Goal: Task Accomplishment & Management: Use online tool/utility

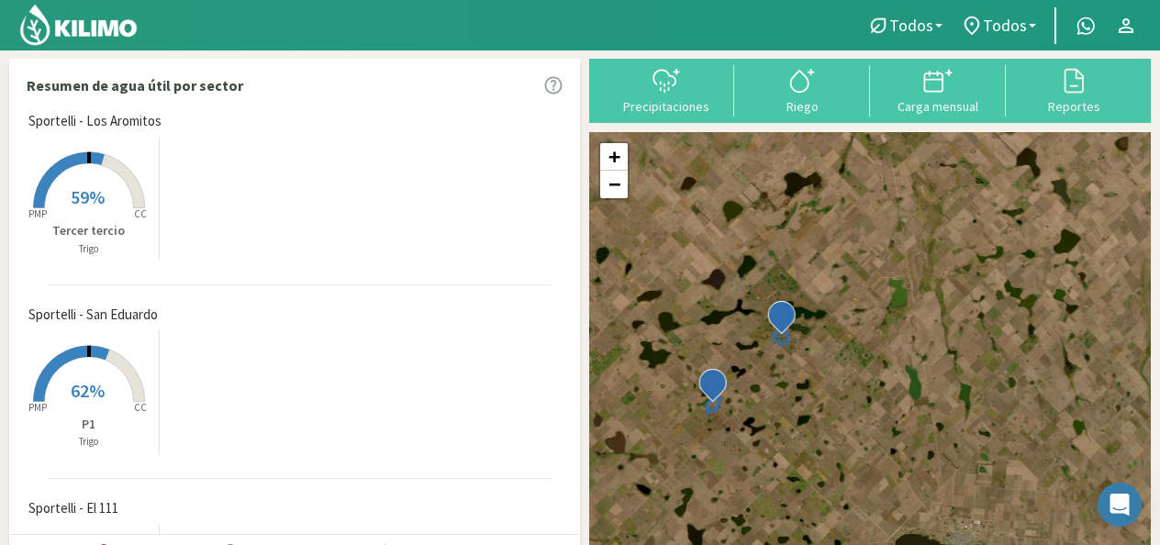
drag, startPoint x: 687, startPoint y: 365, endPoint x: 855, endPoint y: 352, distance: 169.4
click at [855, 352] on div "+ − Leaflet | © Esri" at bounding box center [870, 349] width 562 height 434
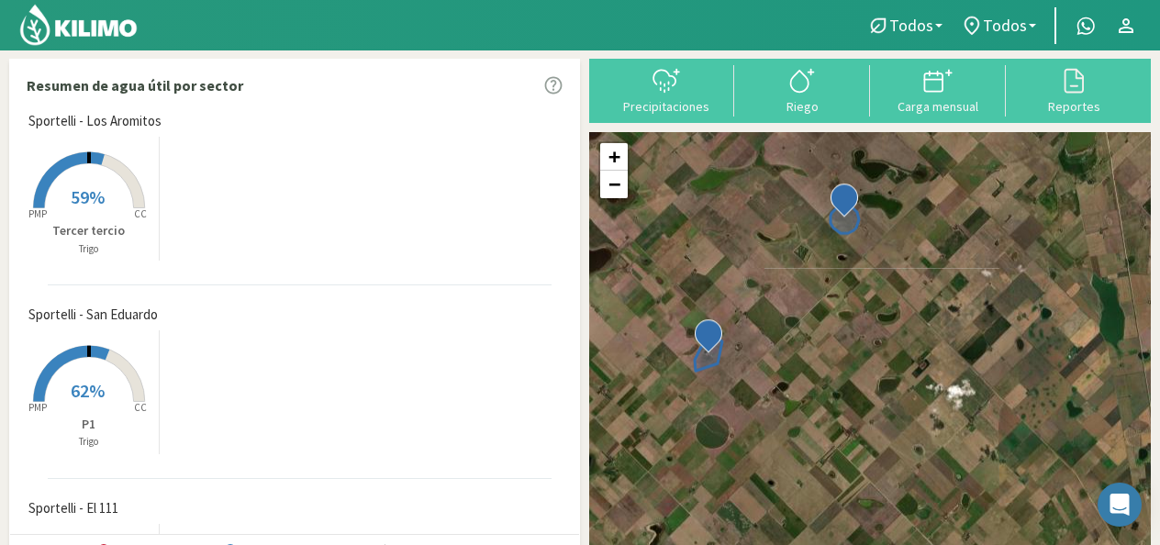
drag, startPoint x: 708, startPoint y: 448, endPoint x: 740, endPoint y: 382, distance: 73.5
click at [740, 382] on div "+ − Leaflet | © Esri" at bounding box center [870, 349] width 562 height 434
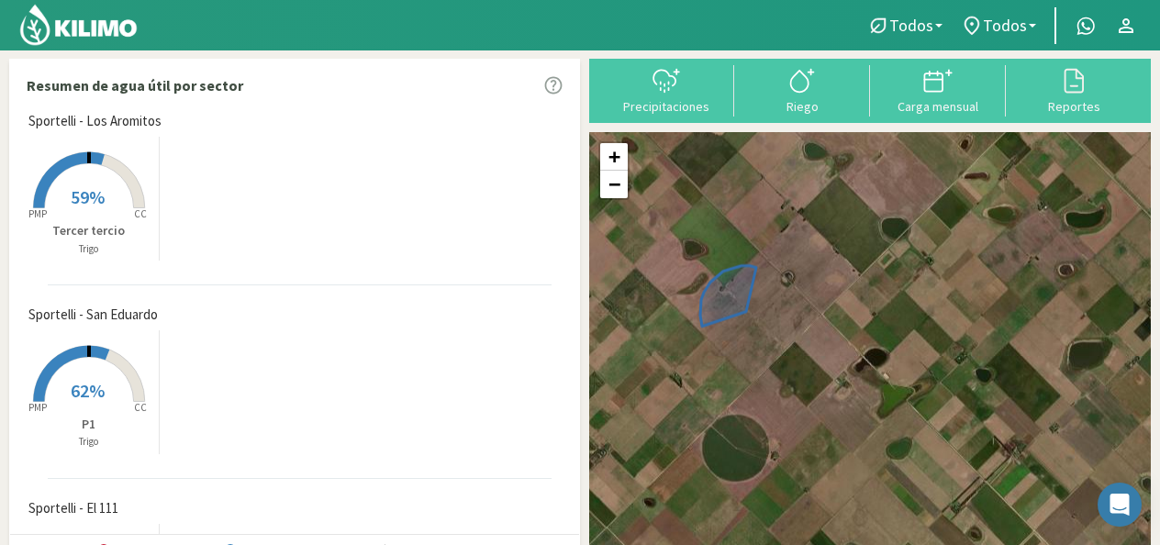
drag, startPoint x: 689, startPoint y: 400, endPoint x: 733, endPoint y: 352, distance: 65.6
click at [733, 352] on div "+ − Leaflet | © Esri" at bounding box center [870, 349] width 562 height 434
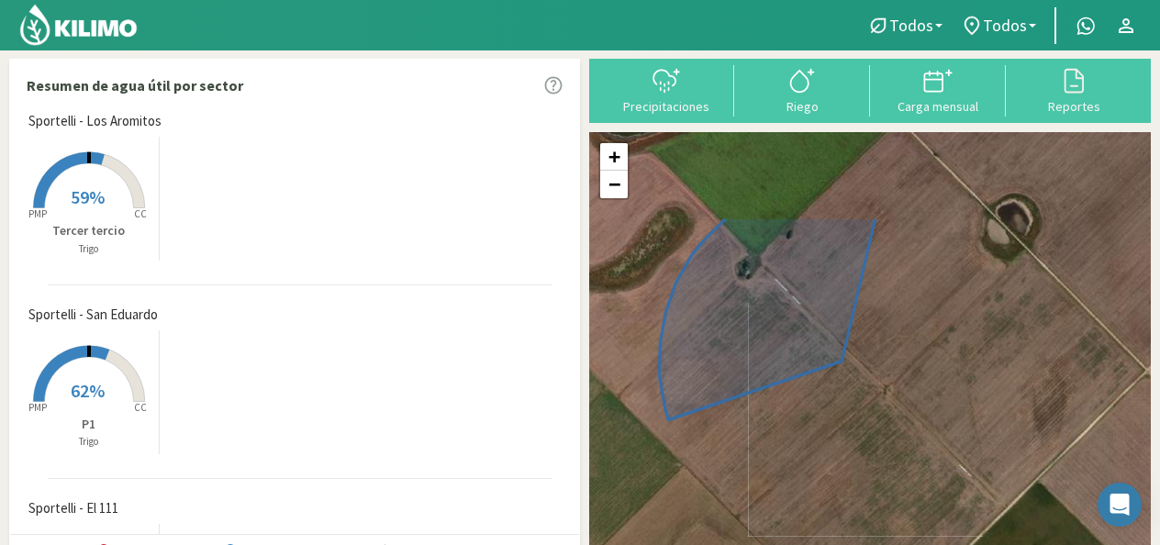
drag, startPoint x: 744, startPoint y: 341, endPoint x: 807, endPoint y: 475, distance: 147.0
click at [807, 475] on div "+ − Leaflet | © Esri" at bounding box center [870, 349] width 562 height 434
click at [79, 177] on rect at bounding box center [89, 210] width 147 height 147
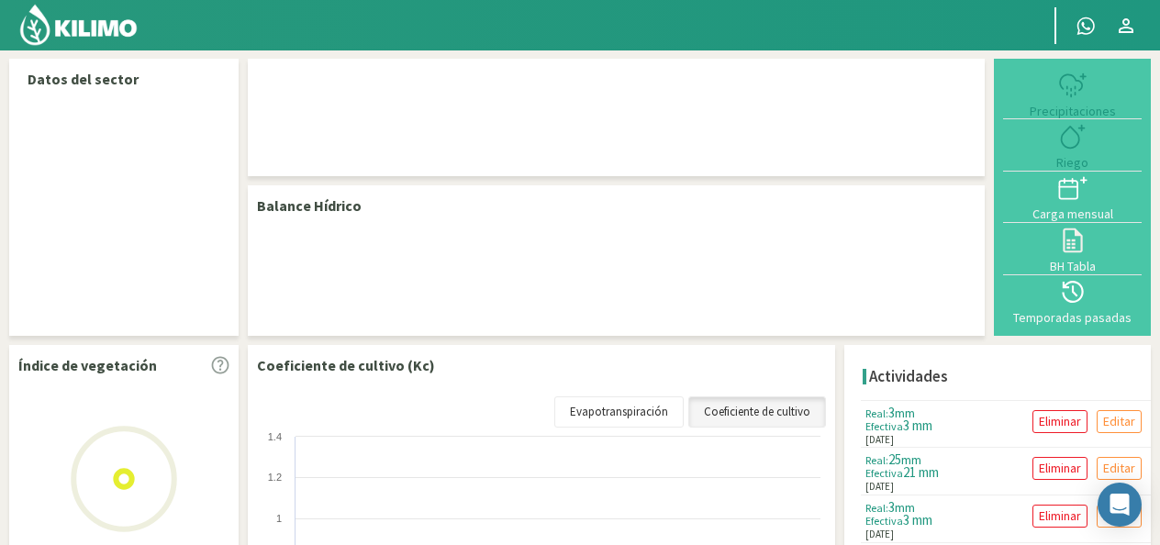
select select "1: Object"
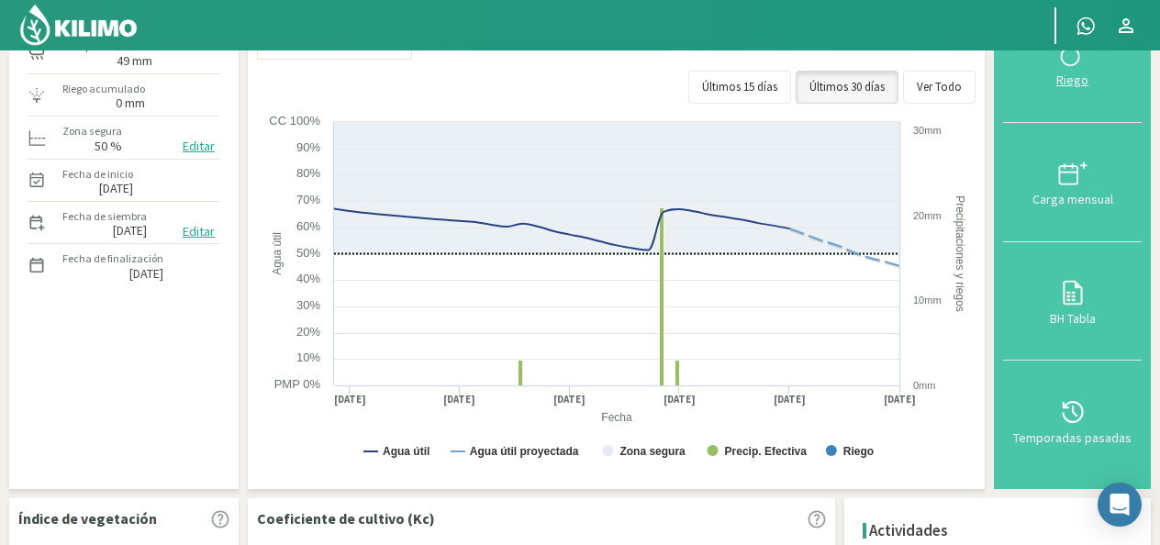
scroll to position [92, 0]
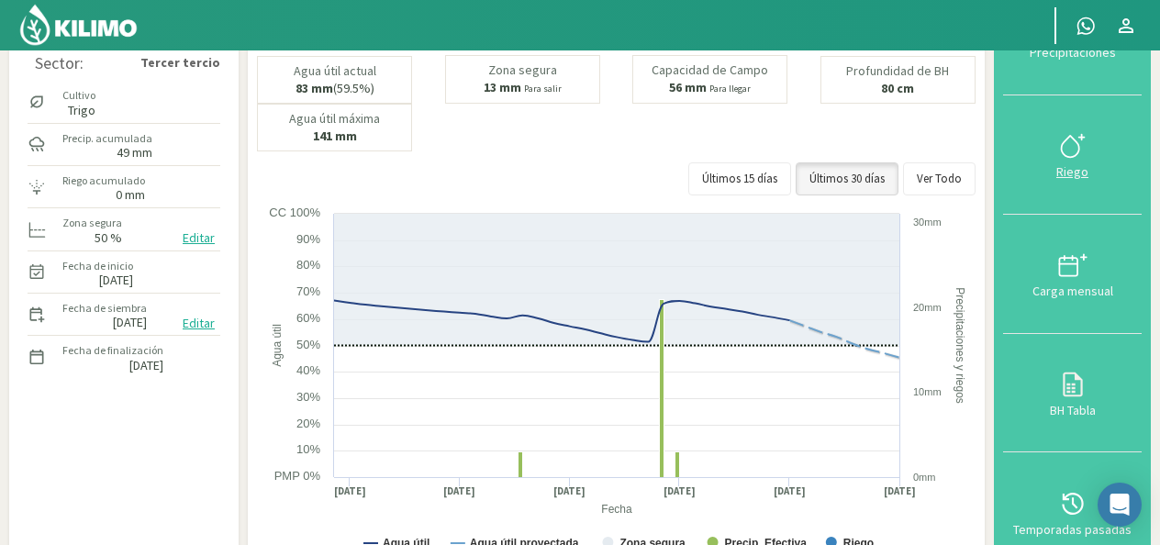
click at [1094, 143] on div at bounding box center [1073, 145] width 128 height 29
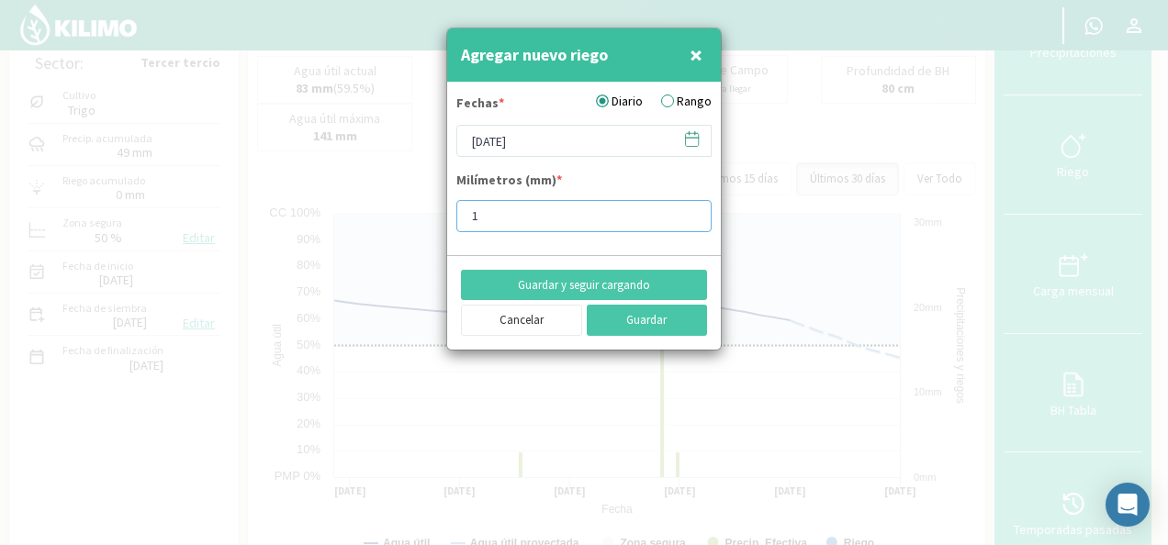
click at [688, 211] on input "1" at bounding box center [583, 216] width 255 height 32
click at [688, 211] on input "2" at bounding box center [583, 216] width 255 height 32
click at [688, 211] on input "3" at bounding box center [583, 216] width 255 height 32
click at [688, 211] on input "10" at bounding box center [583, 216] width 255 height 32
click at [688, 211] on input "11" at bounding box center [583, 216] width 255 height 32
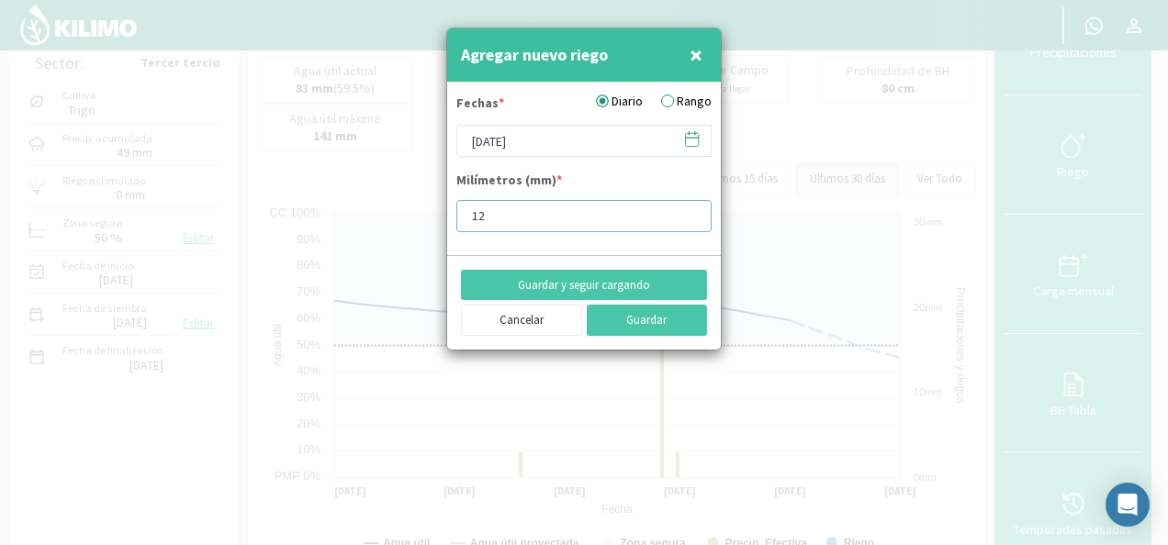
click at [688, 211] on input "12" at bounding box center [583, 216] width 255 height 32
click at [688, 211] on input "13" at bounding box center [583, 216] width 255 height 32
click at [688, 211] on input "14" at bounding box center [583, 216] width 255 height 32
click at [688, 211] on input "15" at bounding box center [583, 216] width 255 height 32
click at [688, 211] on input "16" at bounding box center [583, 216] width 255 height 32
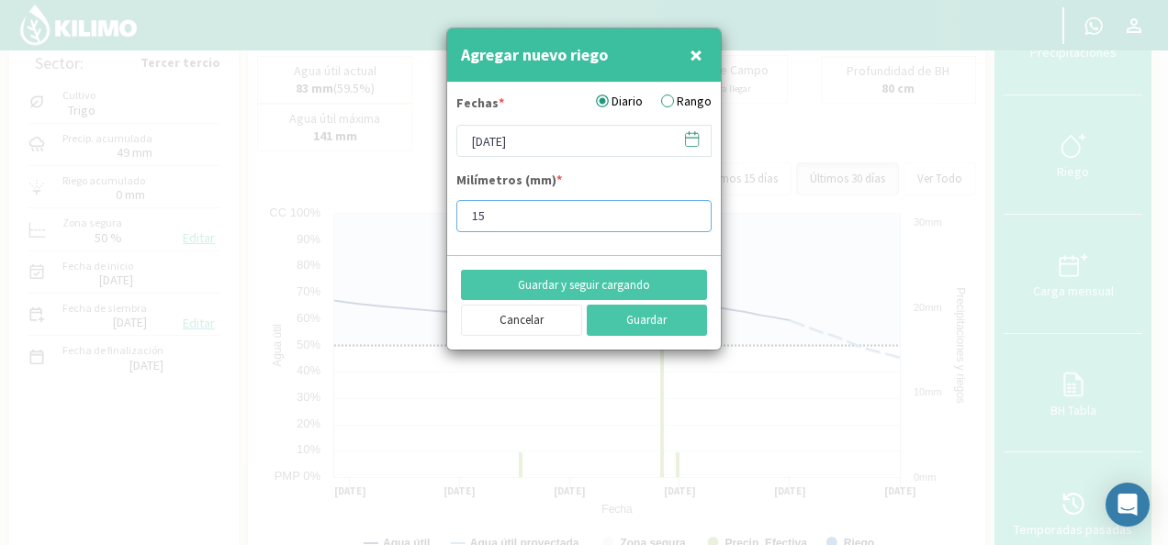
type input "15"
click at [688, 222] on input "15" at bounding box center [583, 216] width 255 height 32
click at [690, 309] on button "Guardar" at bounding box center [647, 320] width 121 height 31
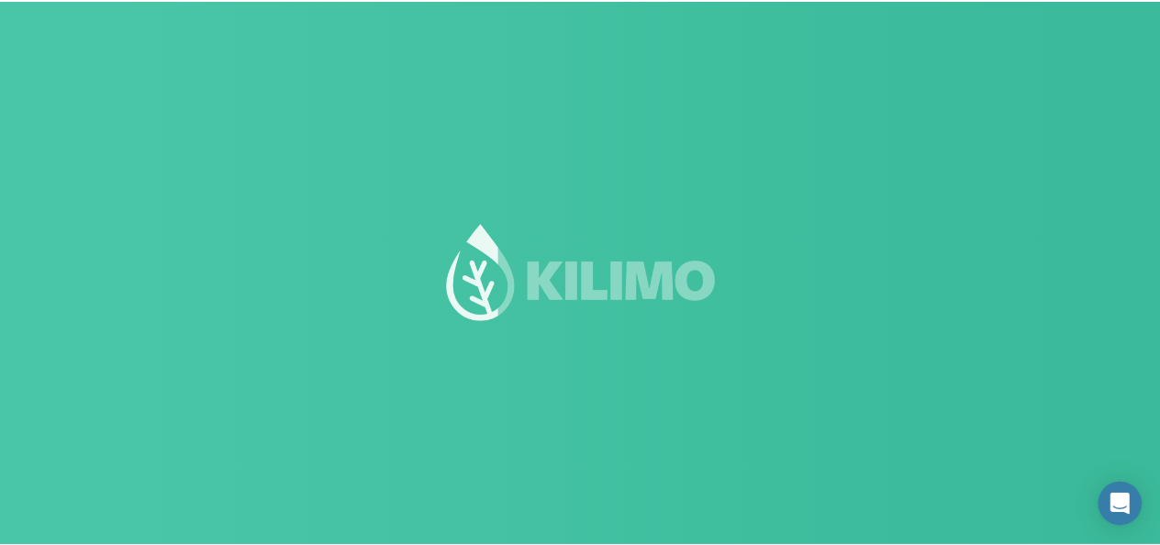
scroll to position [92, 0]
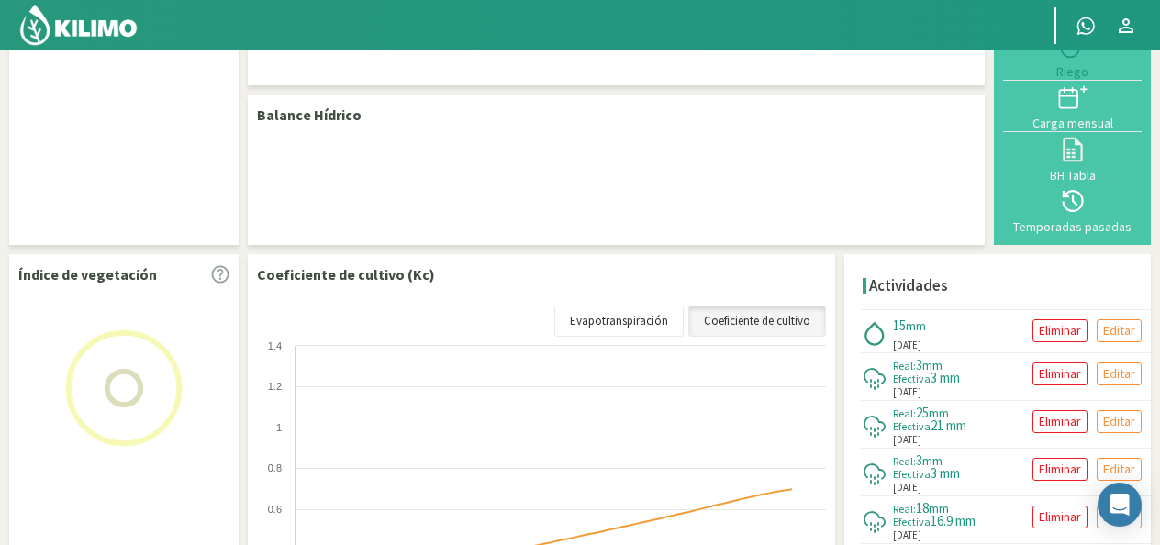
select select "1: Object"
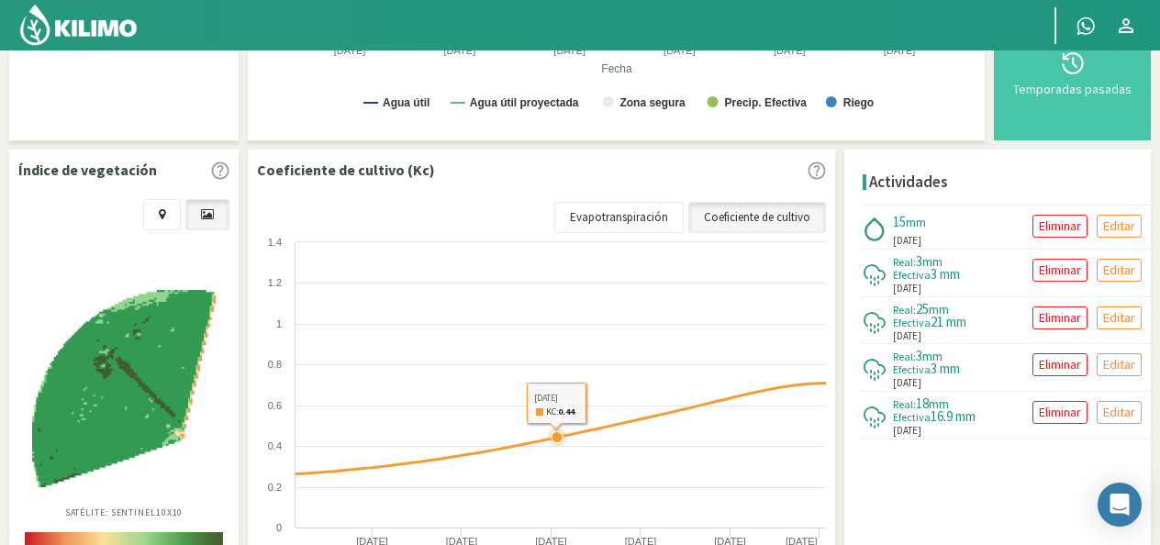
scroll to position [550, 0]
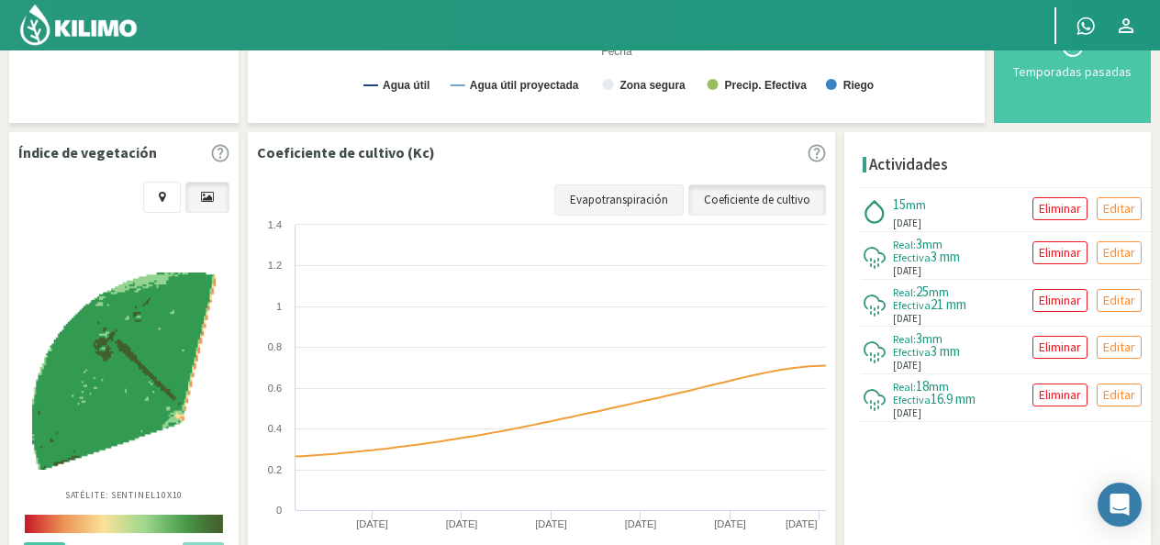
click at [592, 194] on link "Evapotranspiración" at bounding box center [618, 199] width 129 height 31
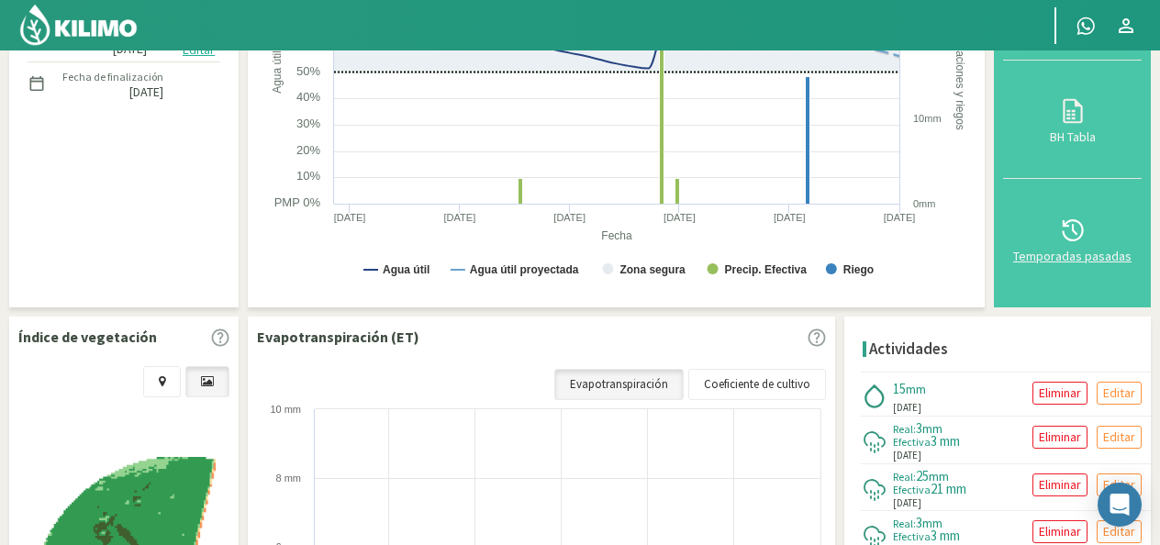
scroll to position [367, 0]
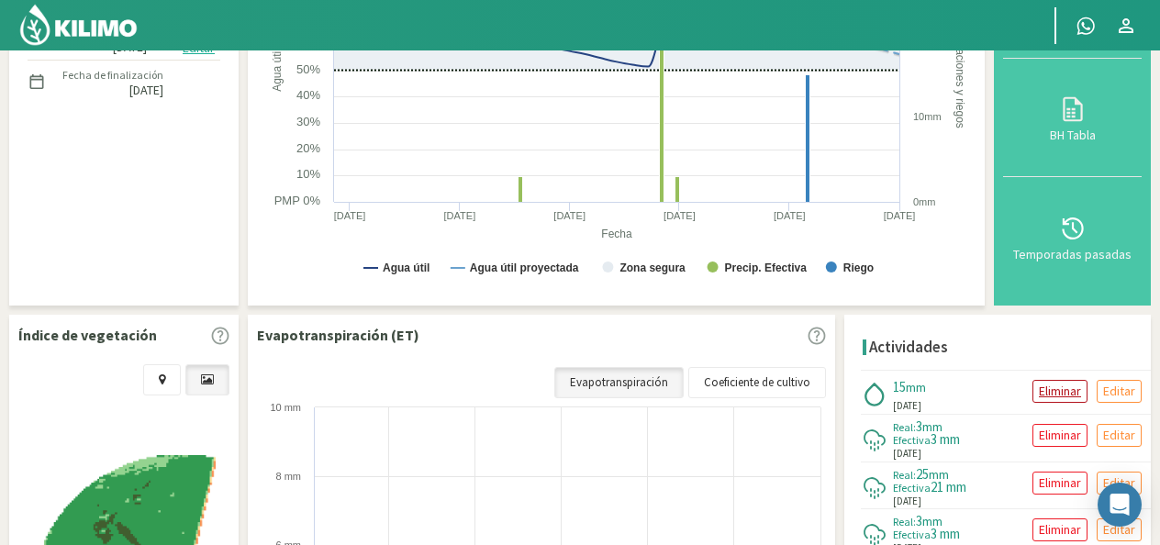
click at [1056, 395] on p "Eliminar" at bounding box center [1060, 391] width 42 height 21
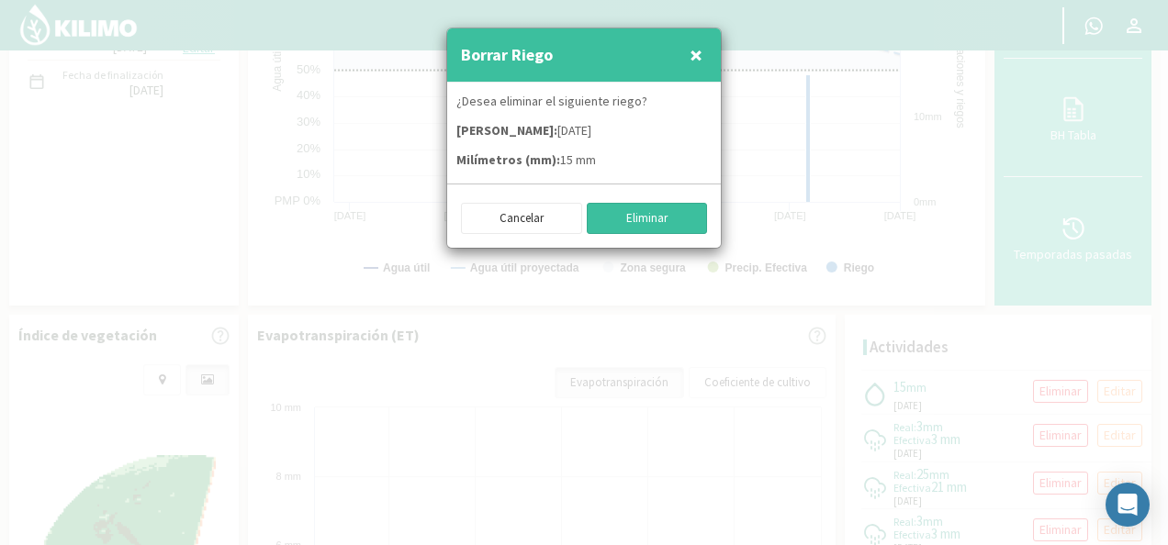
click at [654, 219] on button "Eliminar" at bounding box center [647, 218] width 121 height 31
